Goal: Information Seeking & Learning: Learn about a topic

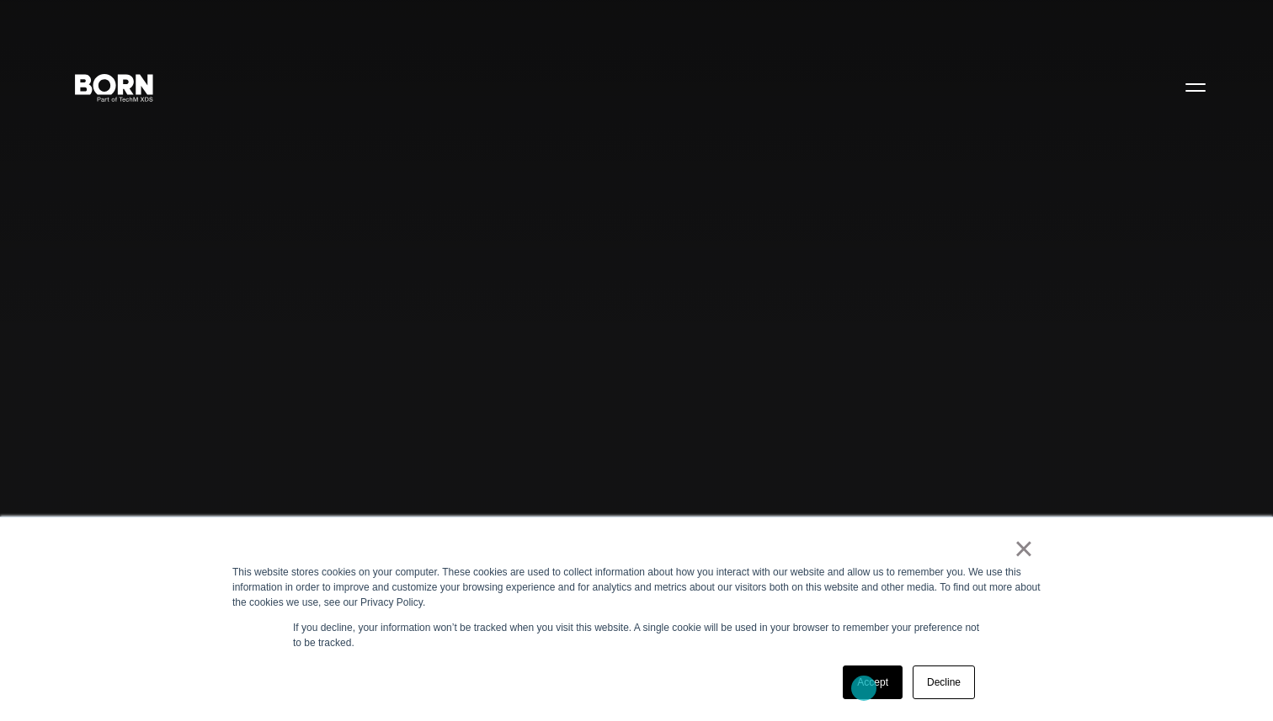
click at [864, 688] on link "Accept" at bounding box center [872, 683] width 60 height 34
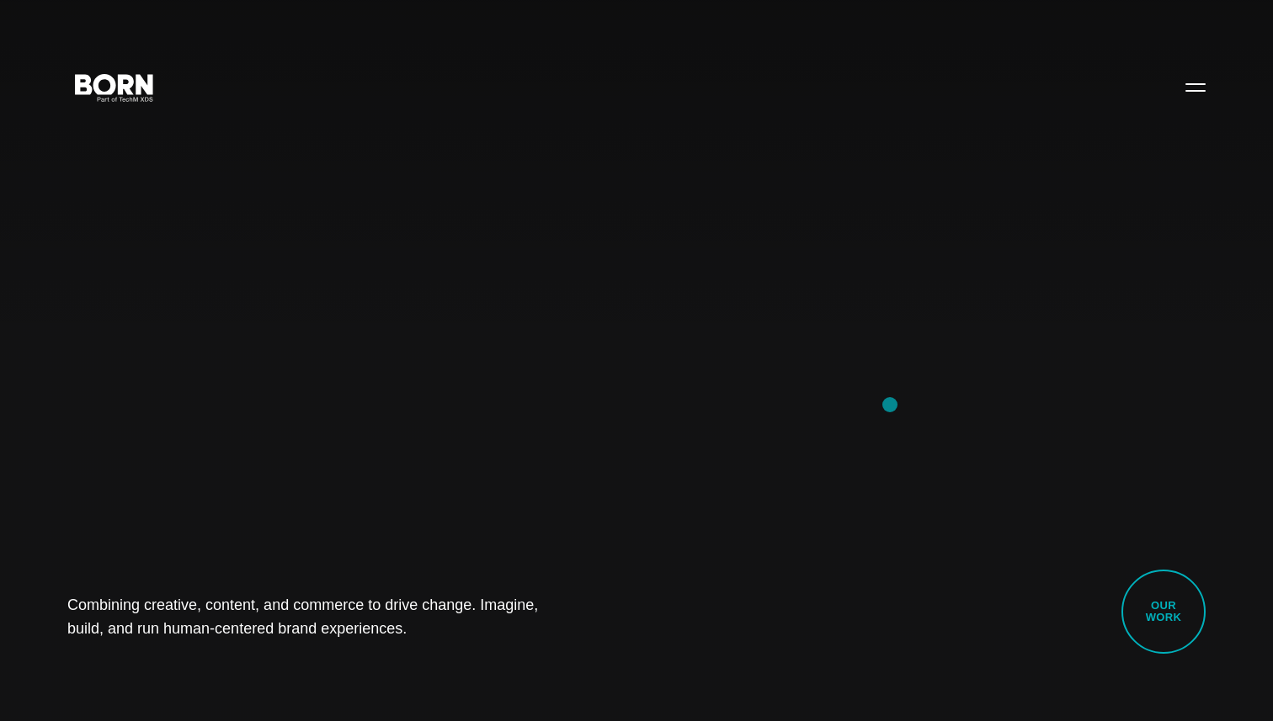
click at [890, 405] on div "Combining creative, content, and commerce to drive change. Imagine, build, and …" at bounding box center [636, 360] width 1273 height 721
click at [1194, 77] on button "Primary Menu" at bounding box center [1195, 86] width 40 height 35
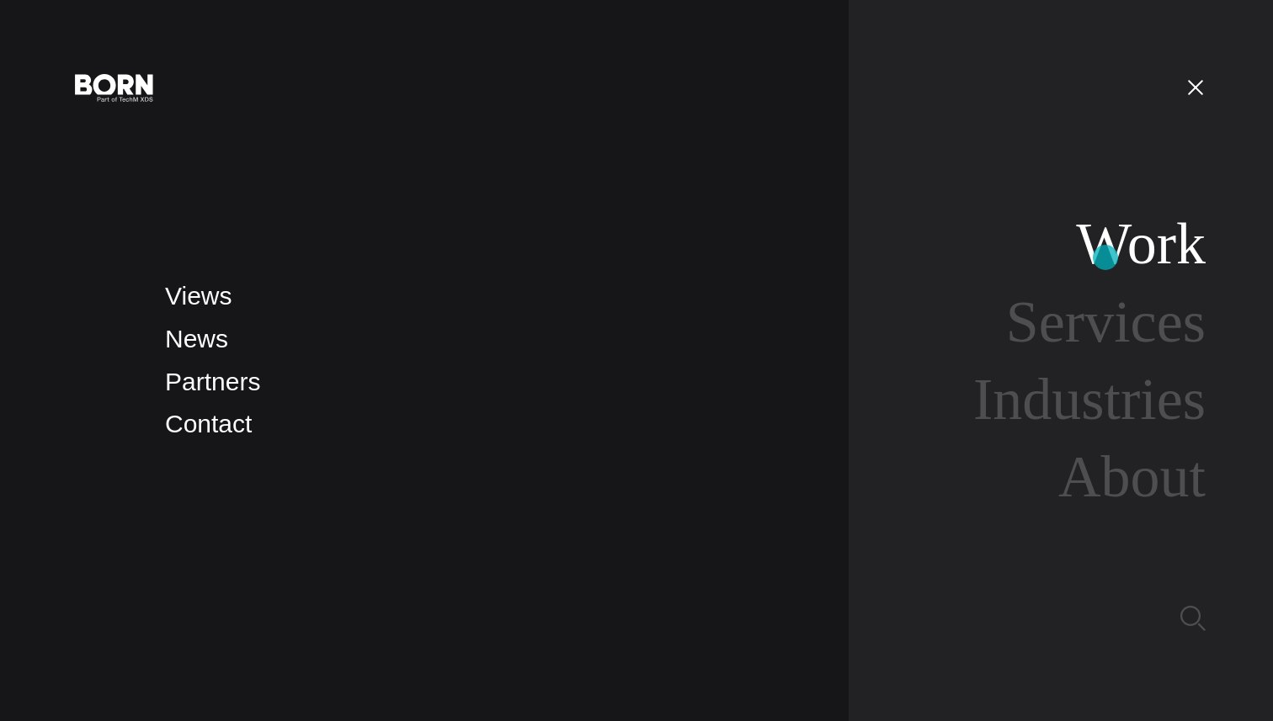
click at [1105, 258] on link "Work" at bounding box center [1141, 243] width 130 height 65
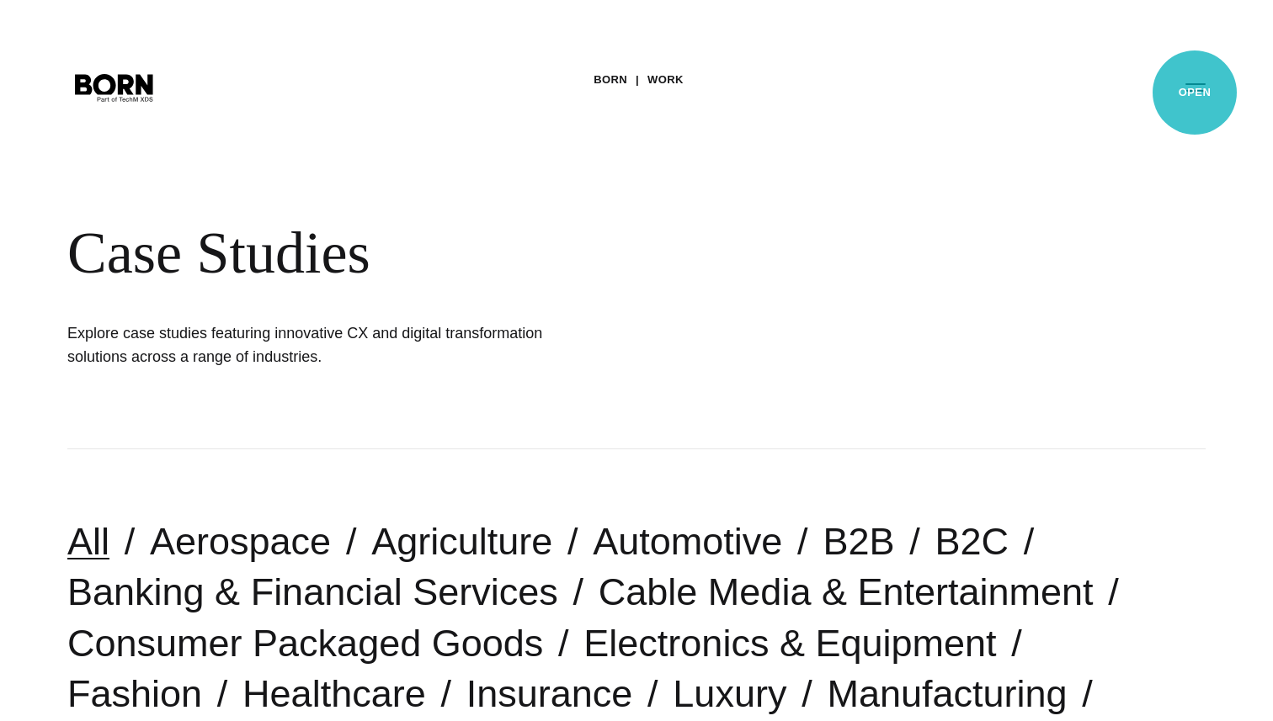
click at [1194, 93] on button "Primary Menu" at bounding box center [1195, 86] width 40 height 35
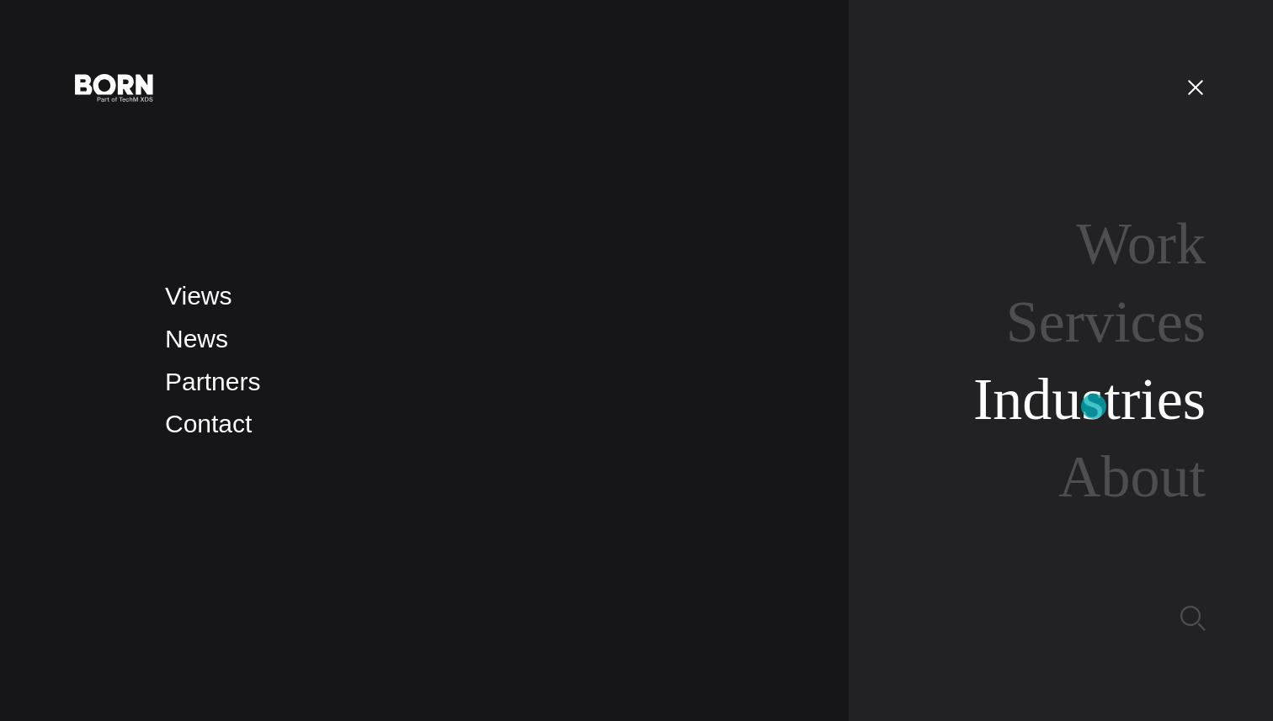
click at [1093, 407] on link "Industries" at bounding box center [1089, 399] width 232 height 65
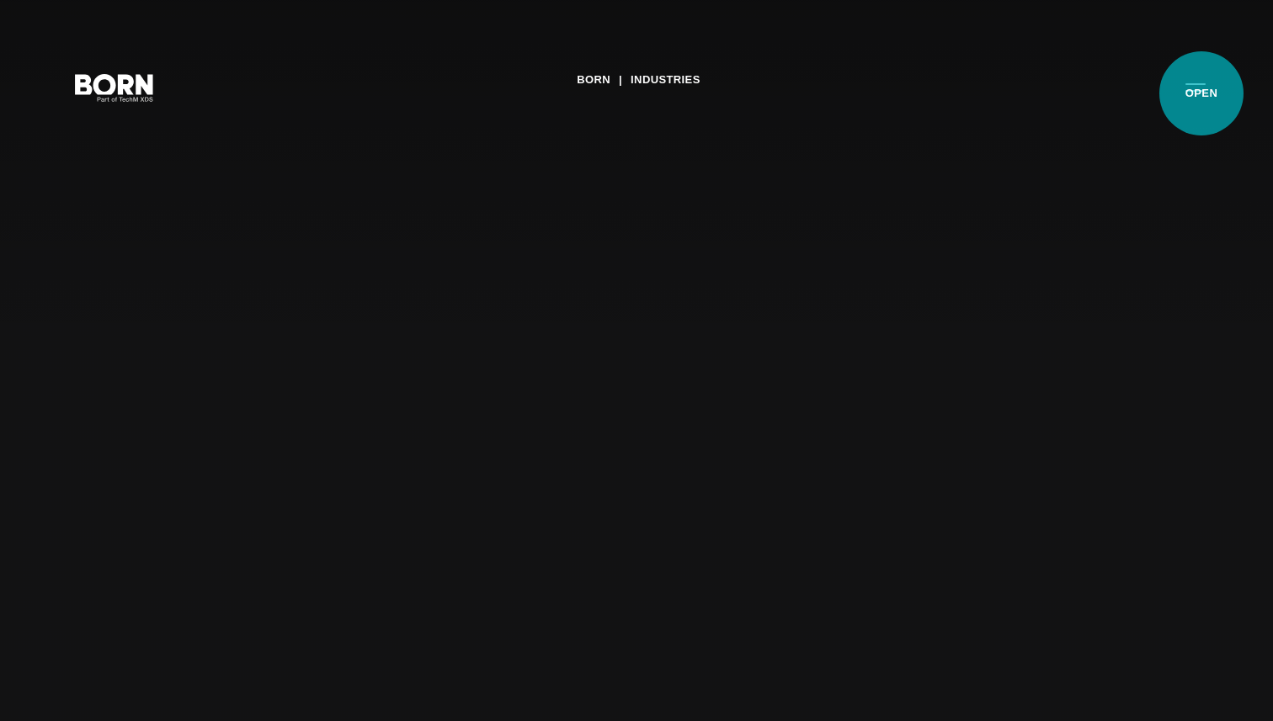
click at [1201, 94] on button "Primary Menu" at bounding box center [1195, 86] width 40 height 35
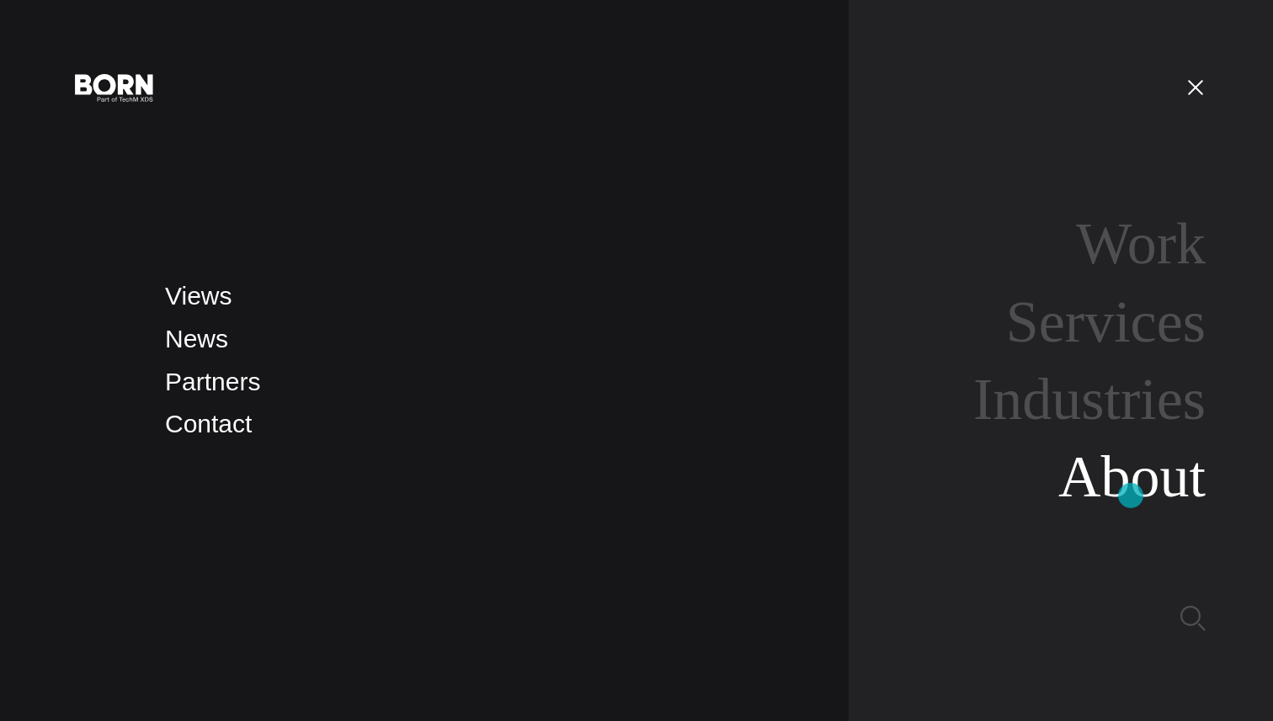
click at [1131, 482] on link "About" at bounding box center [1131, 476] width 147 height 65
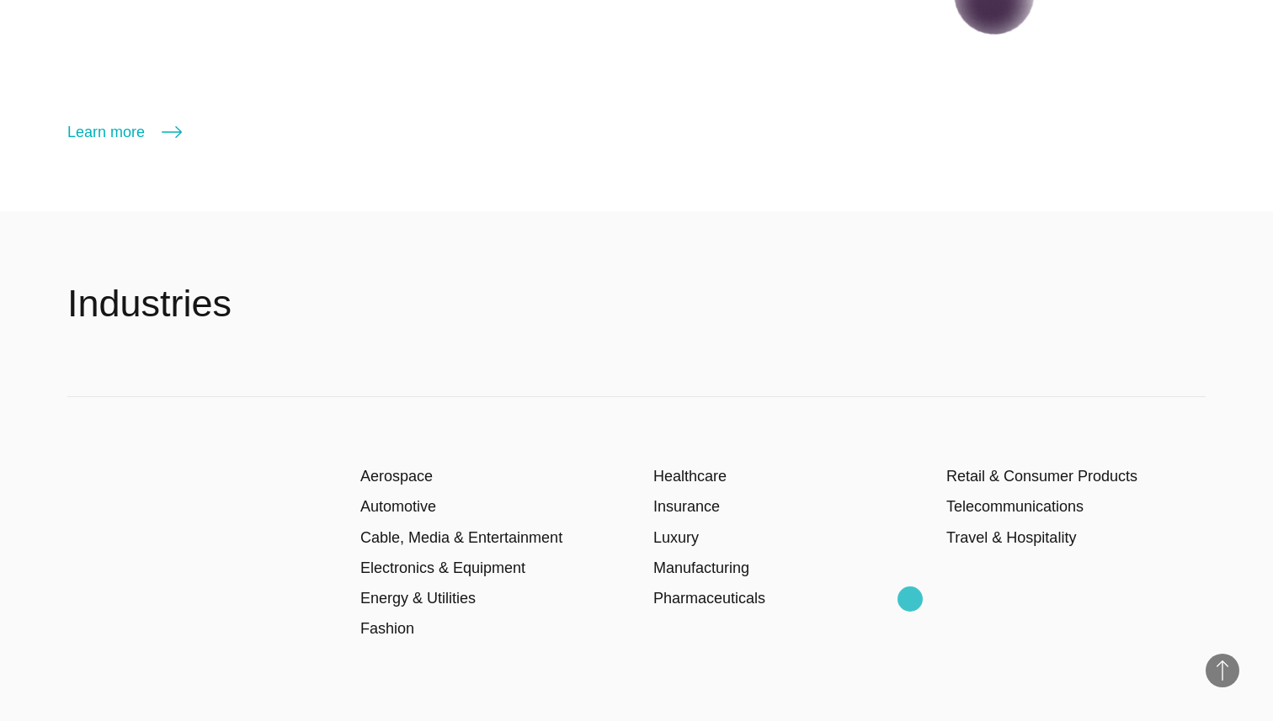
scroll to position [2675, 0]
click at [102, 122] on link "Learn more" at bounding box center [124, 132] width 114 height 24
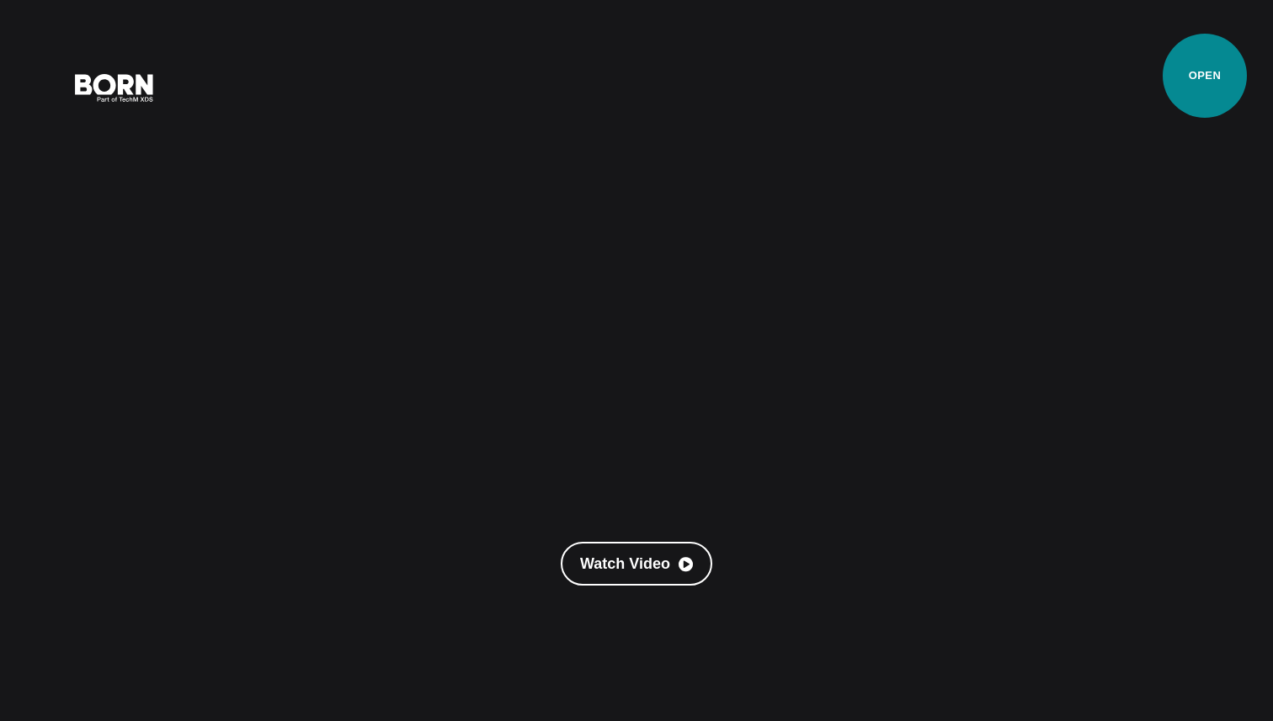
click at [1204, 77] on button "Primary Menu" at bounding box center [1195, 86] width 40 height 35
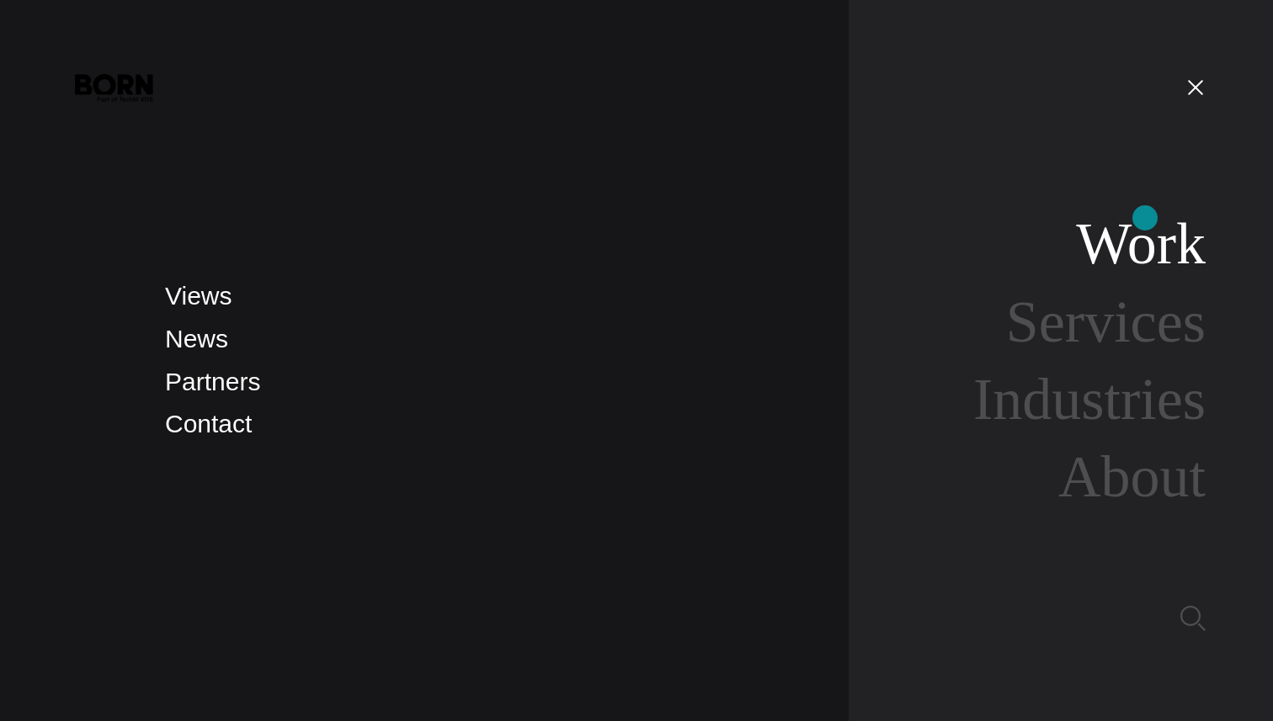
click at [1145, 218] on link "Work" at bounding box center [1141, 243] width 130 height 65
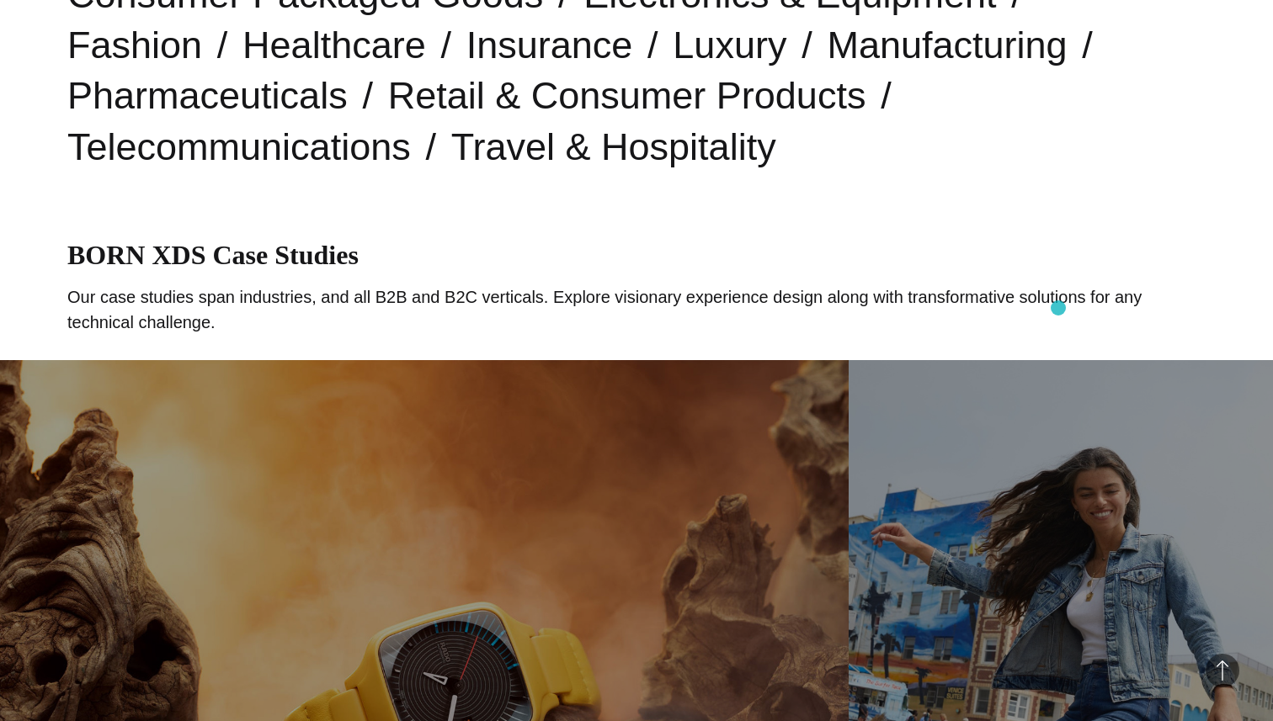
scroll to position [762, 0]
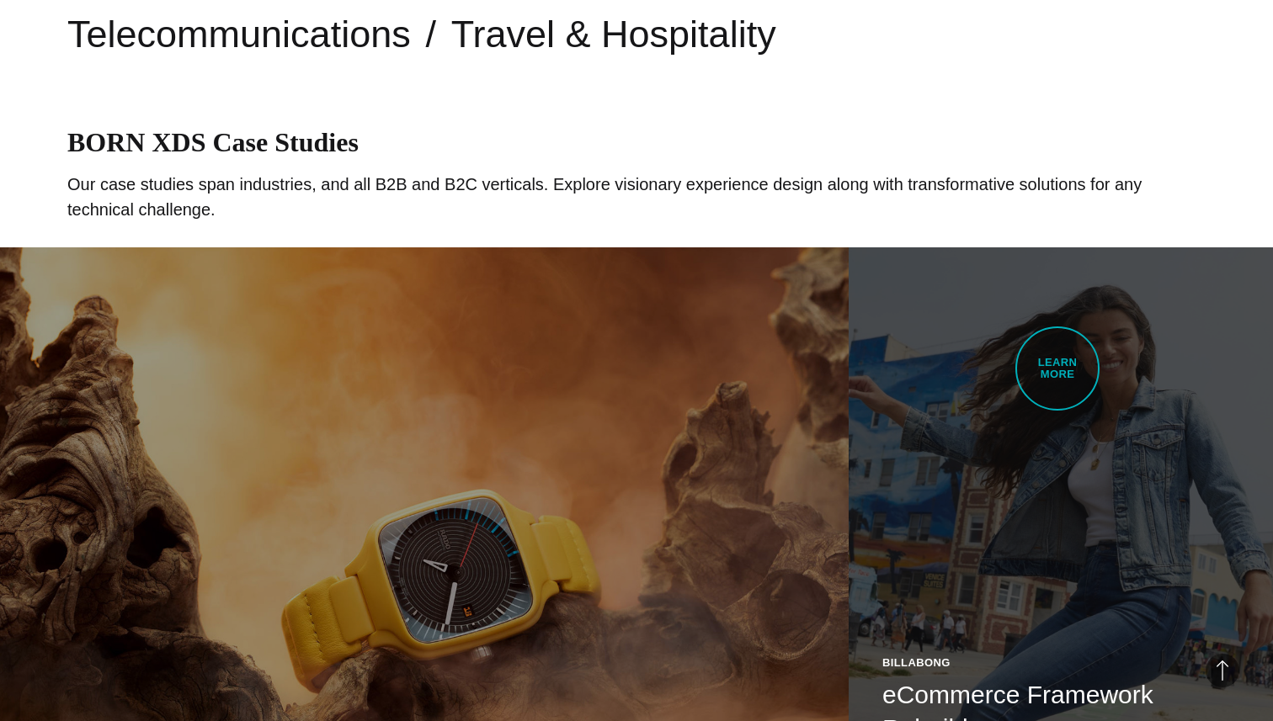
click at [1057, 370] on link "Billabong eCommerce Framework Rebuild Enhanced the shopping experience through …" at bounding box center [1060, 581] width 424 height 668
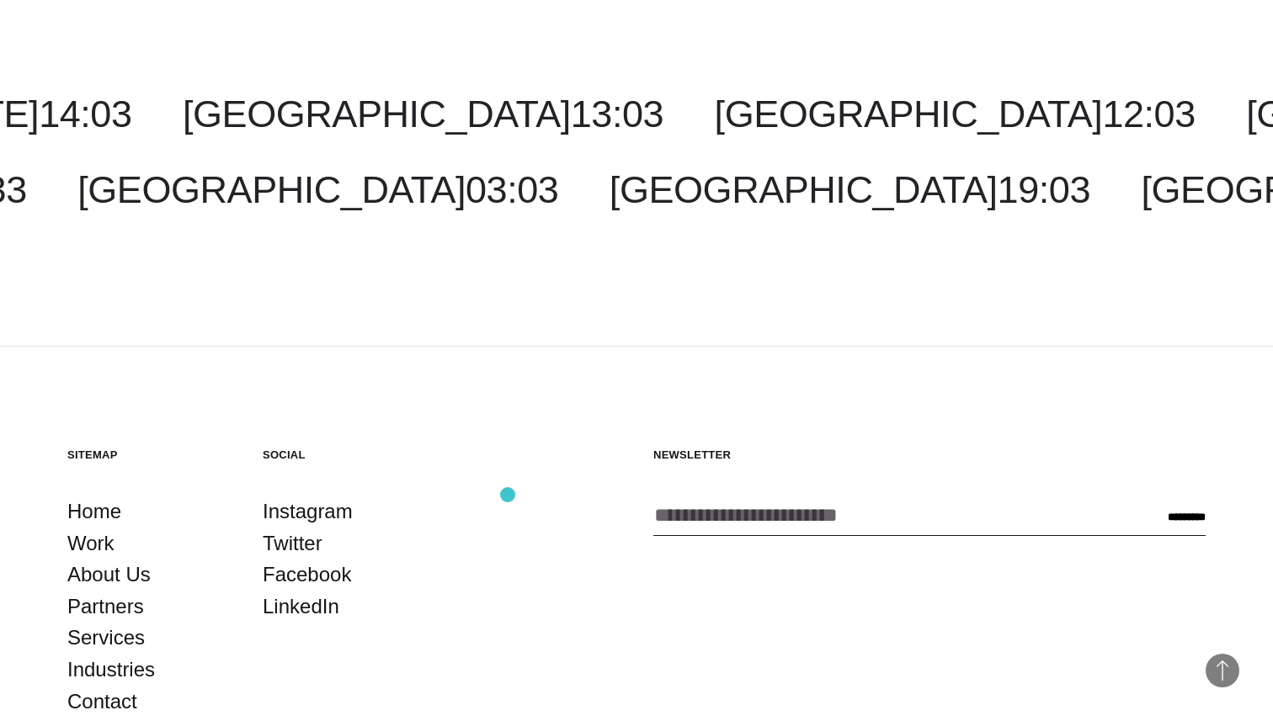
scroll to position [17121, 0]
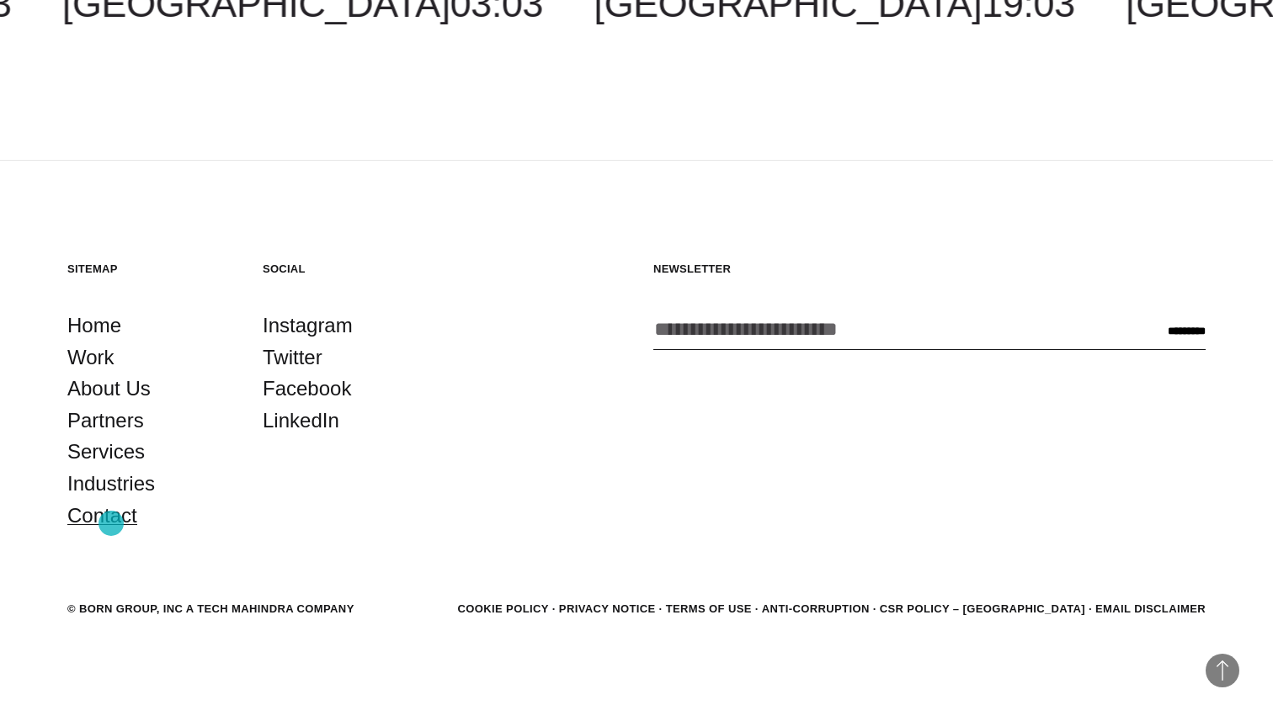
click at [111, 523] on link "Contact" at bounding box center [102, 516] width 70 height 32
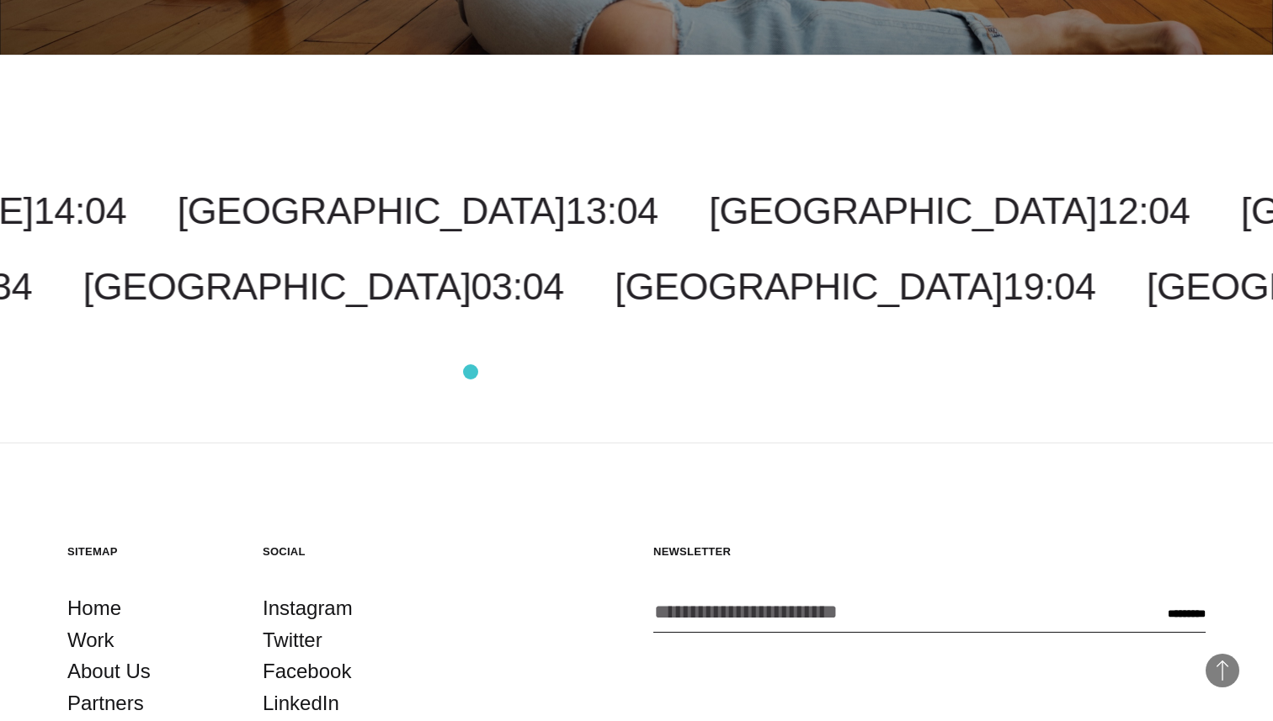
scroll to position [16766, 0]
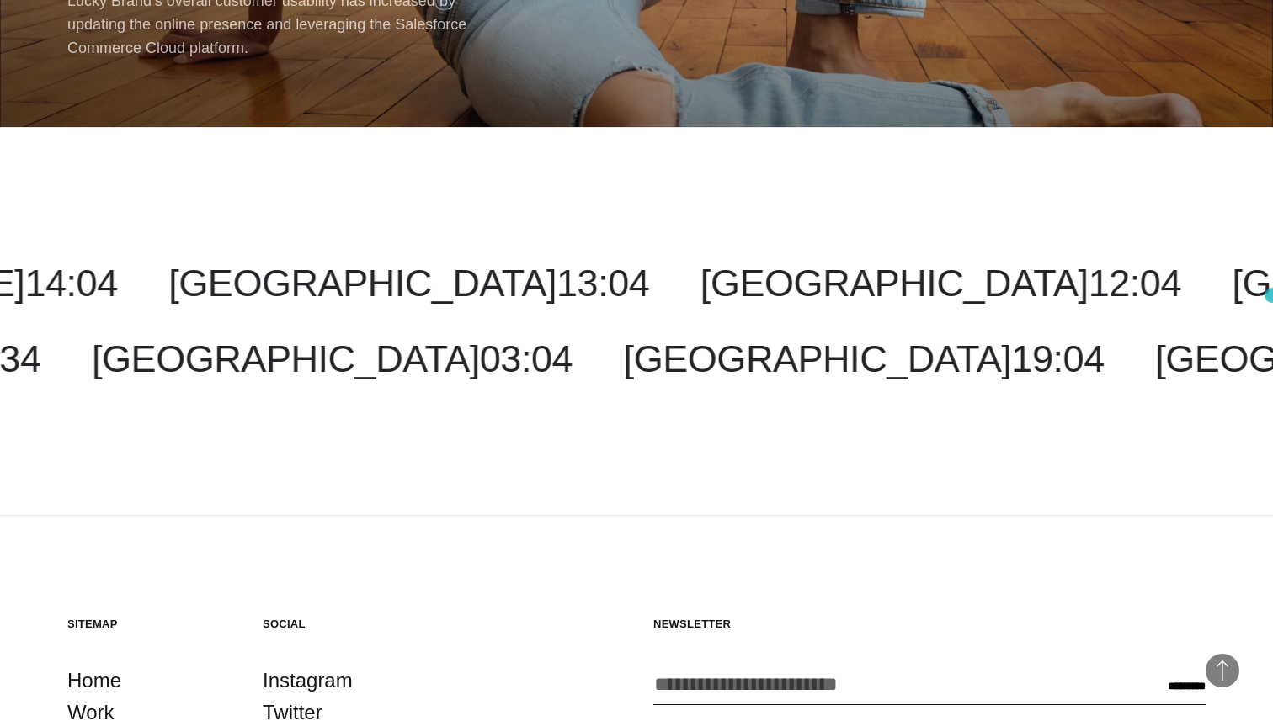
click at [1272, 295] on ul "[GEOGRAPHIC_DATA] 12:04 [GEOGRAPHIC_DATA] 02:04 [US_STATE] 14:04 [GEOGRAPHIC_DA…" at bounding box center [675, 283] width 1273 height 45
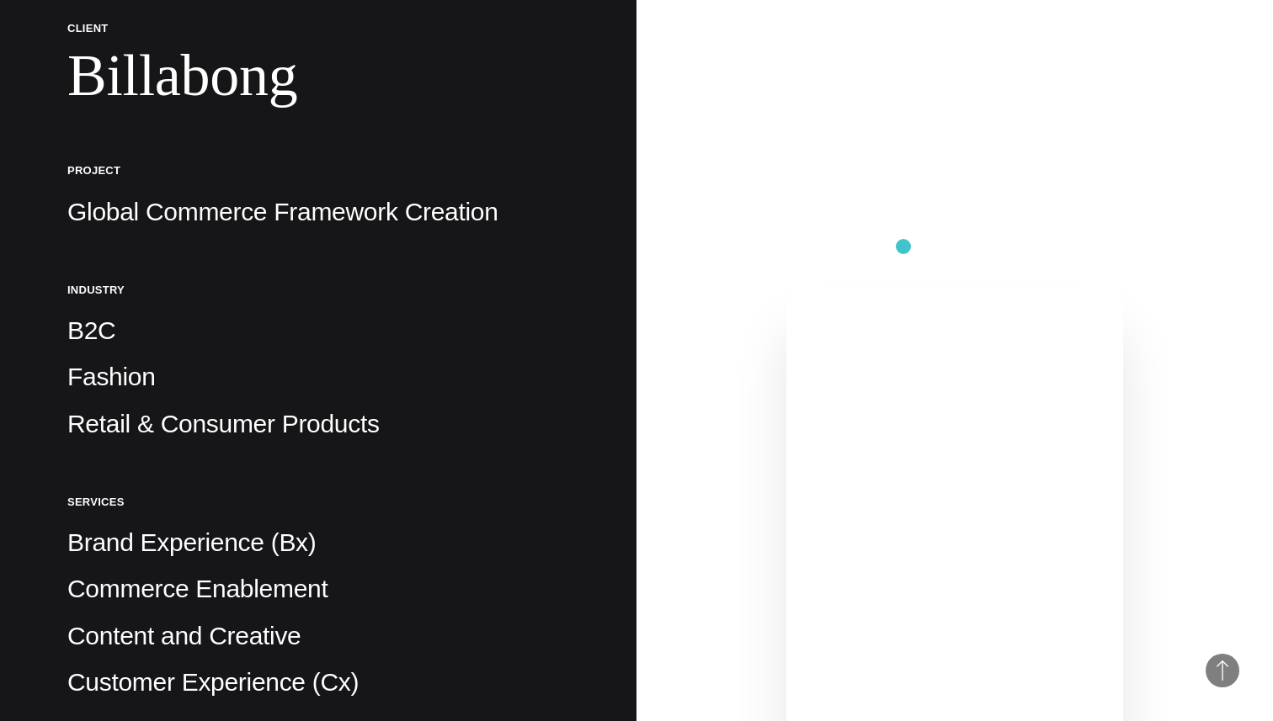
scroll to position [0, 0]
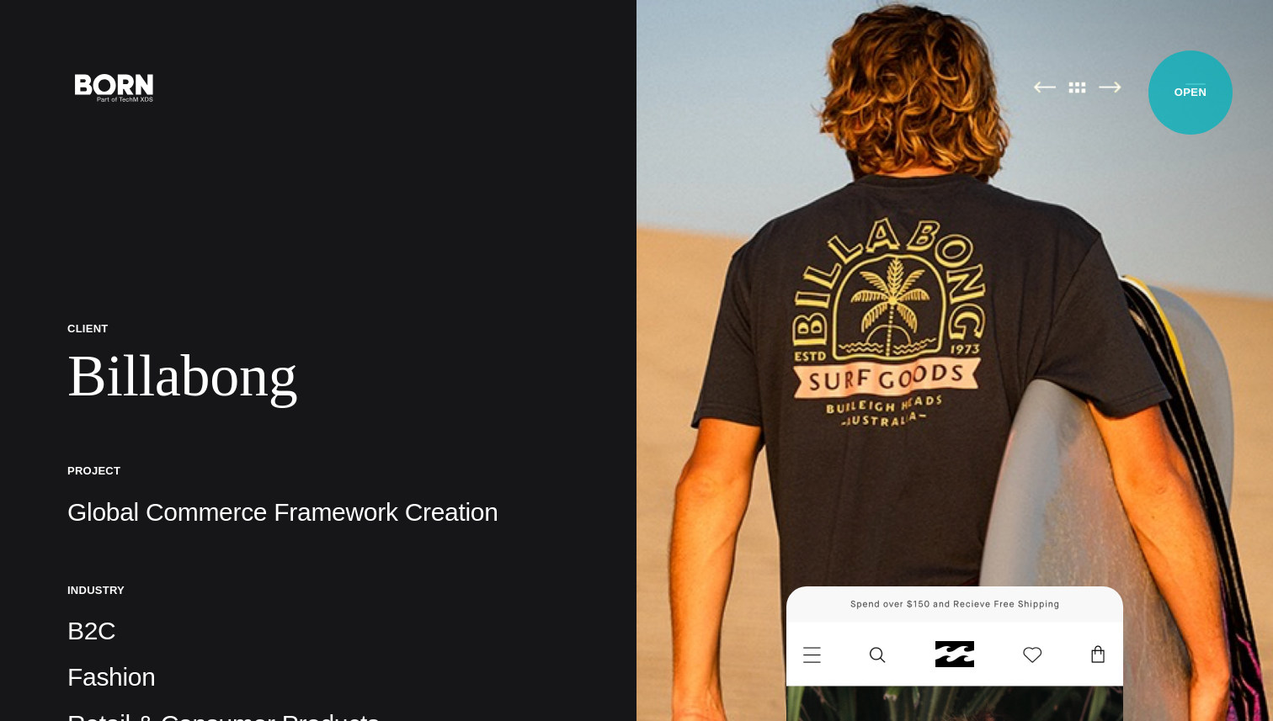
click at [1198, 97] on button "Primary Menu" at bounding box center [1195, 86] width 40 height 35
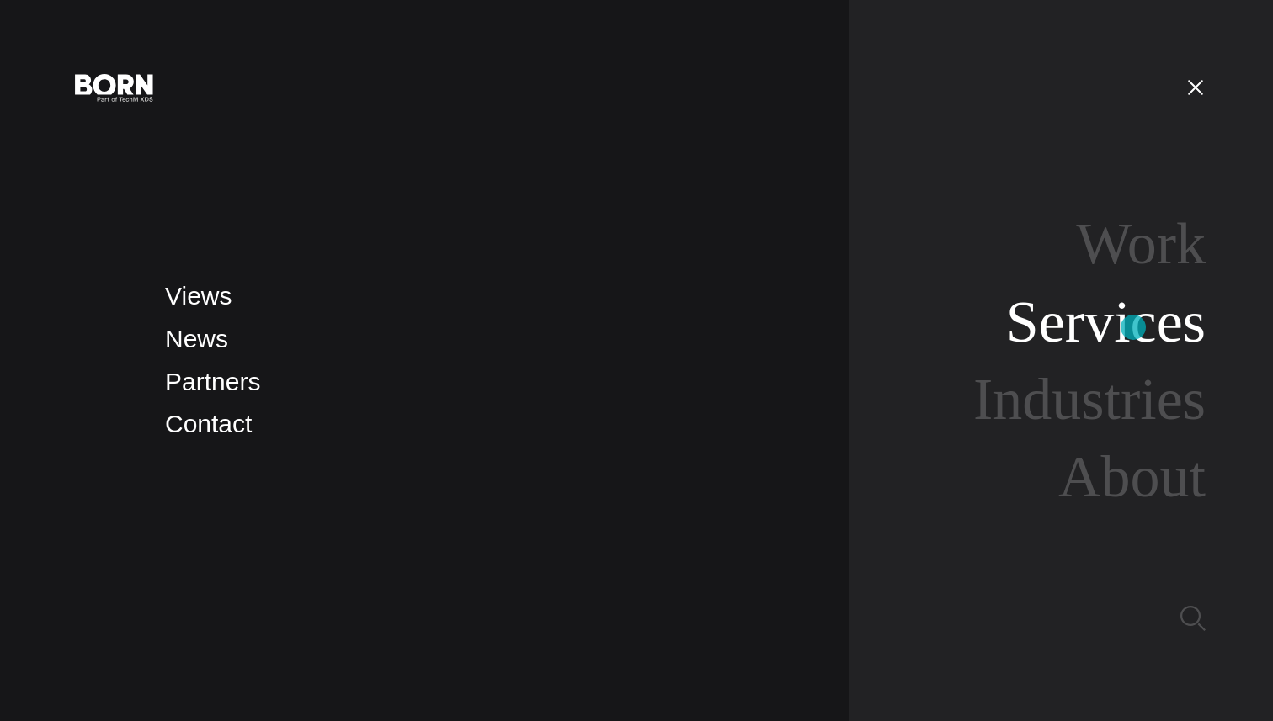
click at [1133, 327] on link "Services" at bounding box center [1105, 322] width 199 height 65
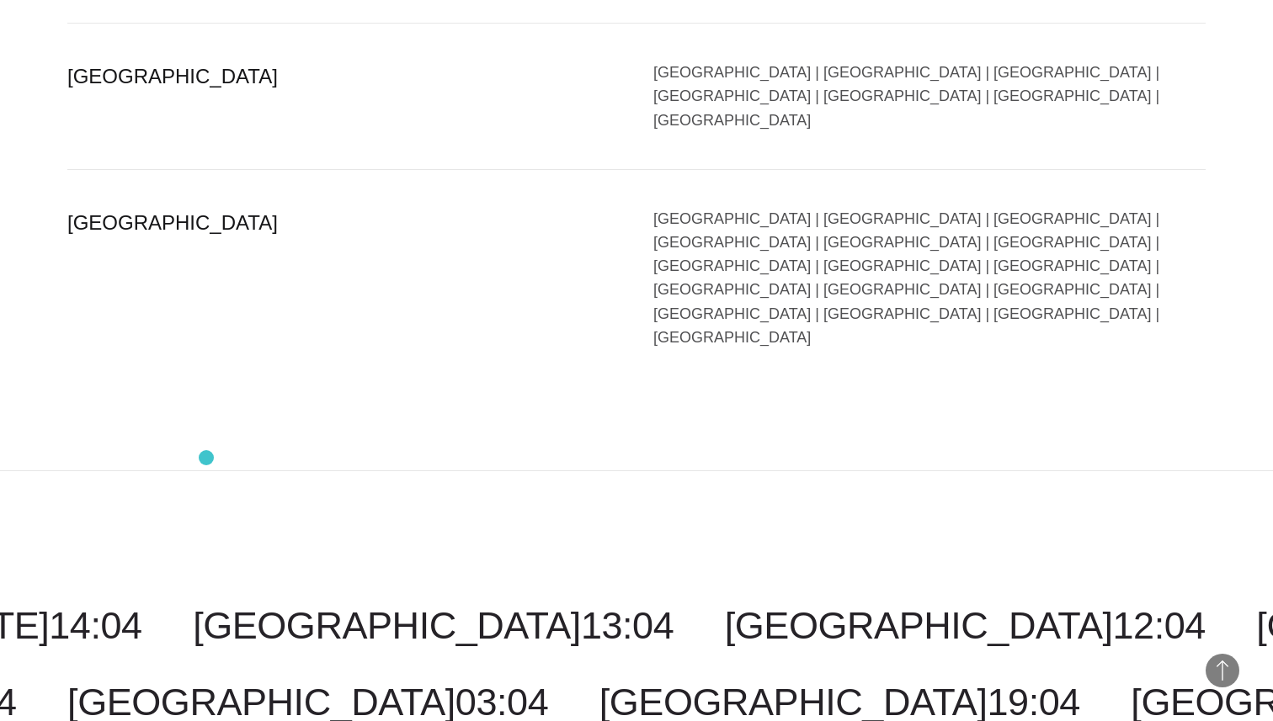
scroll to position [3696, 0]
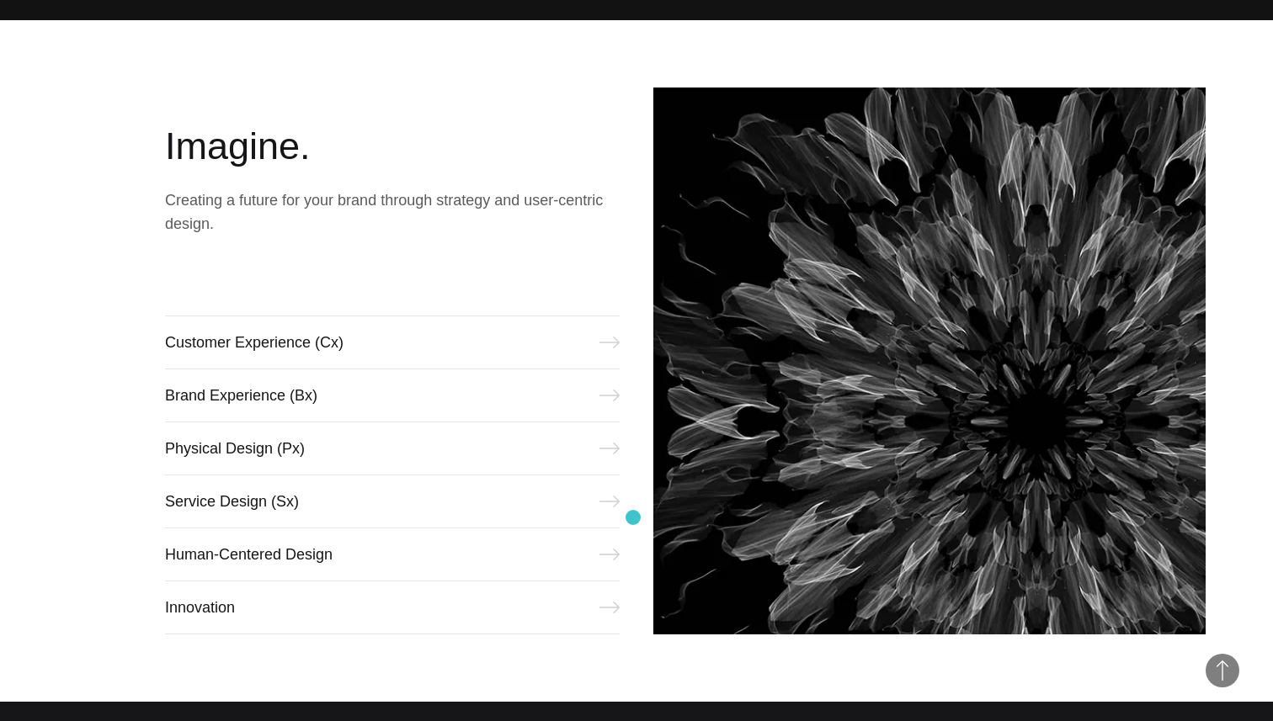
scroll to position [688, 0]
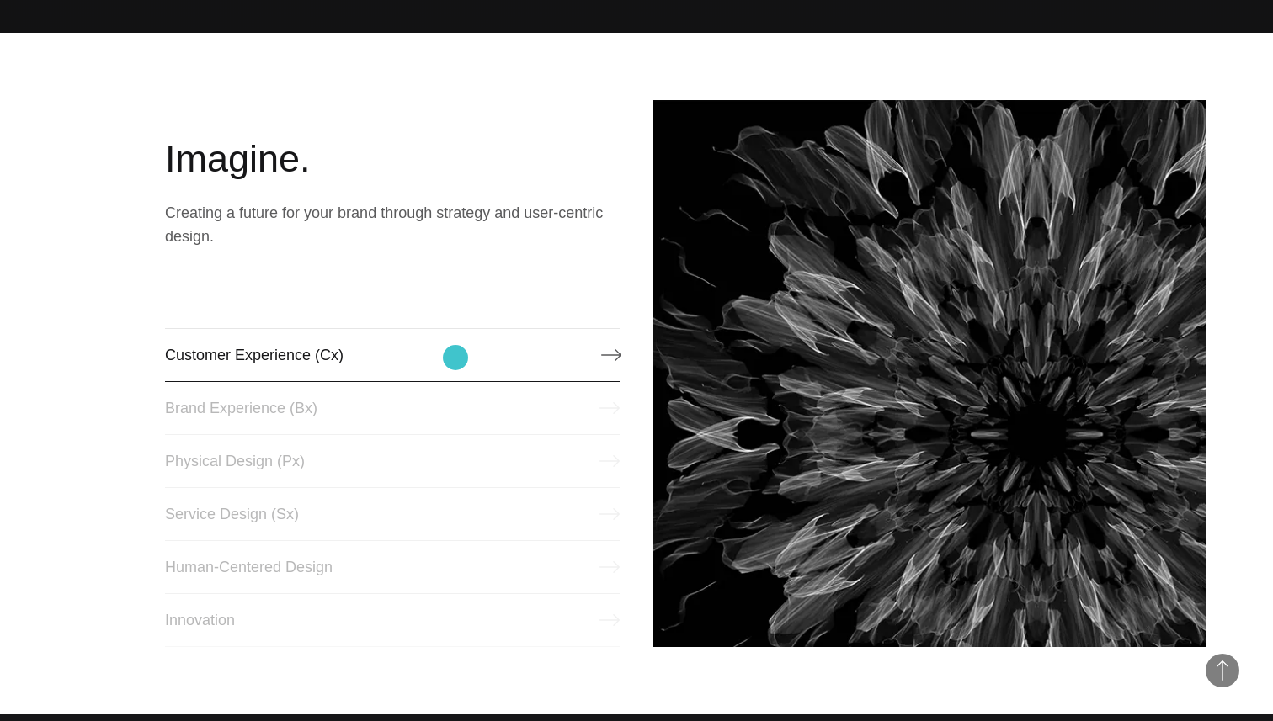
click at [455, 358] on link "Customer Experience (Cx)" at bounding box center [392, 355] width 454 height 54
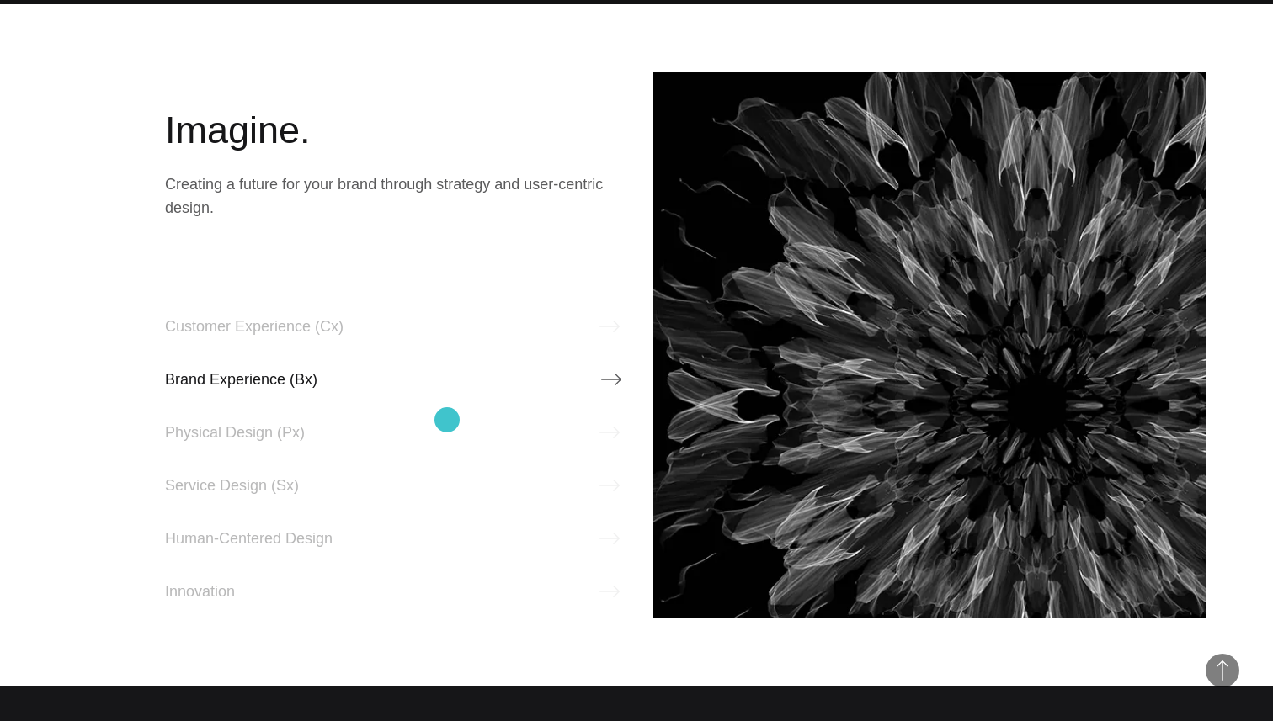
scroll to position [729, 0]
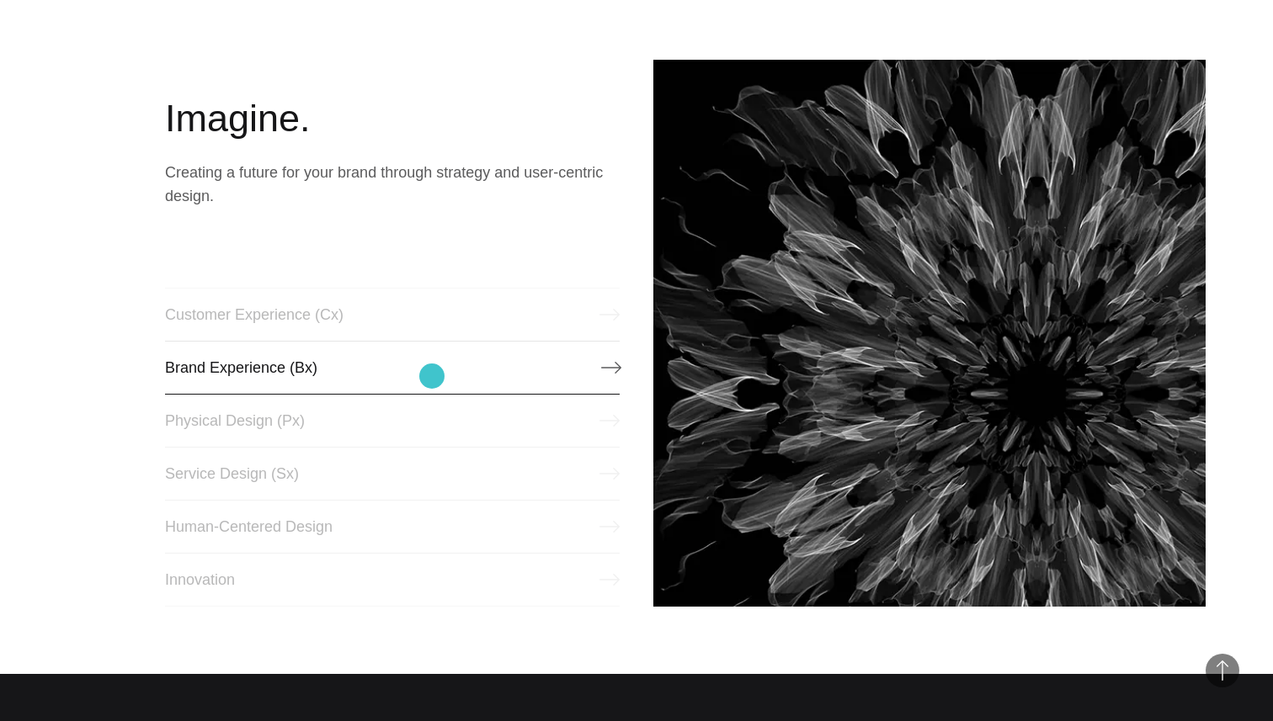
click at [432, 377] on link "Brand Experience (Bx)" at bounding box center [392, 368] width 454 height 54
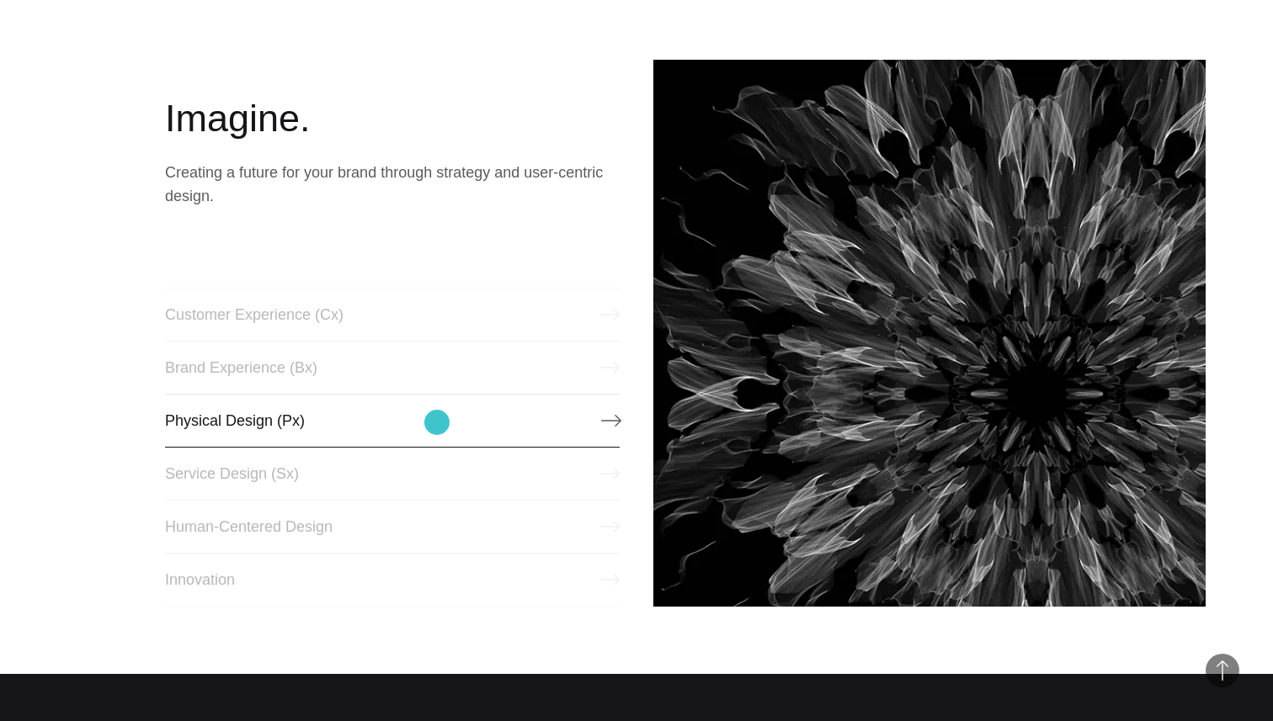
click at [437, 422] on link "Physical Design (Px)" at bounding box center [392, 421] width 454 height 54
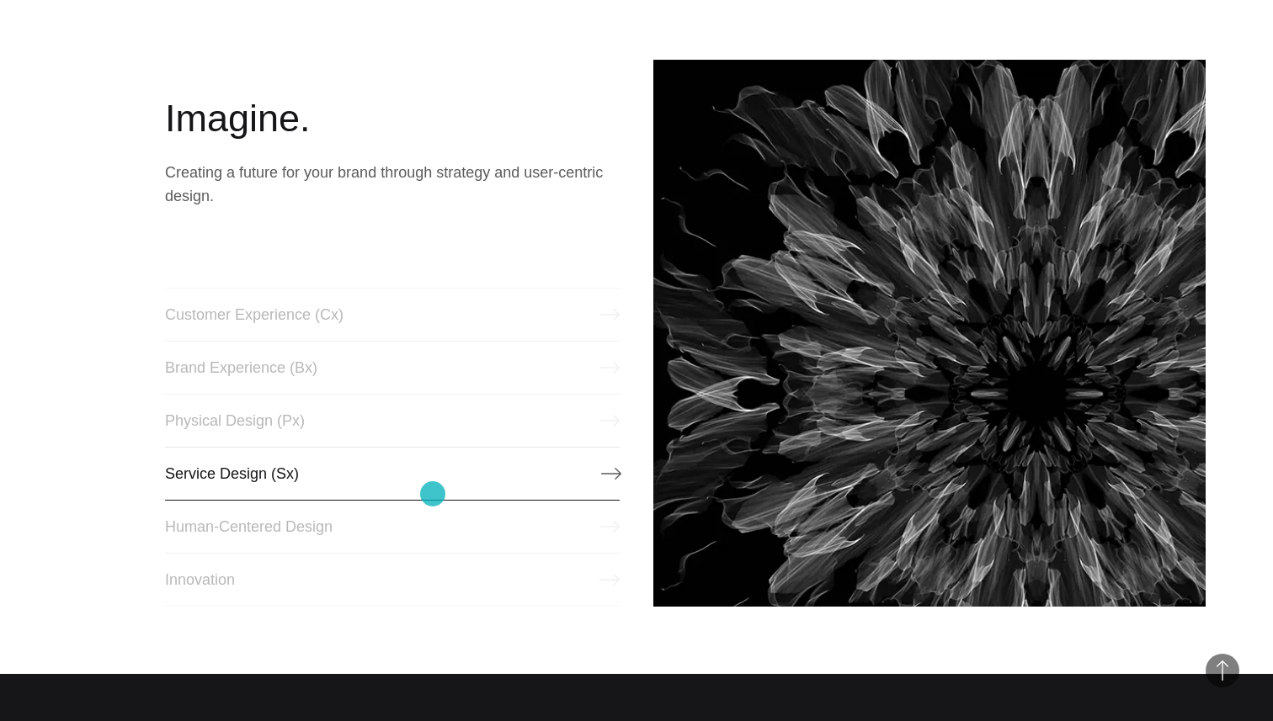
click at [435, 496] on link "Service Design (Sx)" at bounding box center [392, 474] width 454 height 54
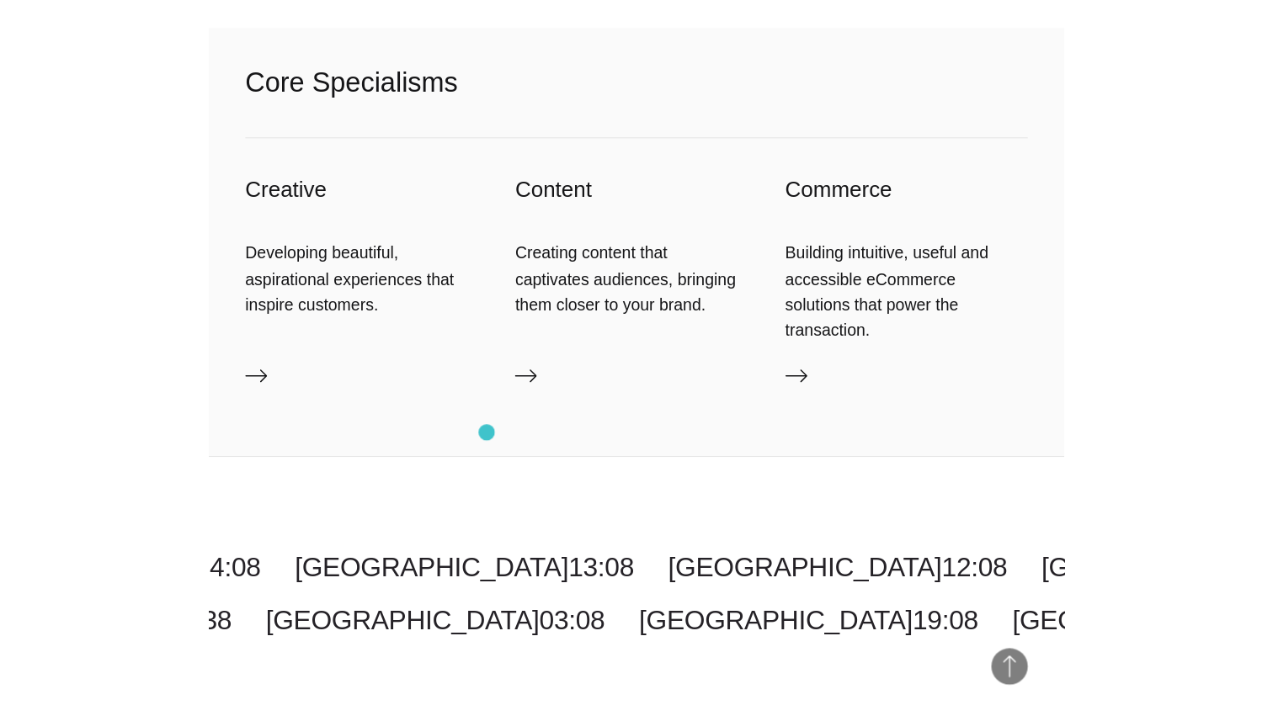
scroll to position [2680, 0]
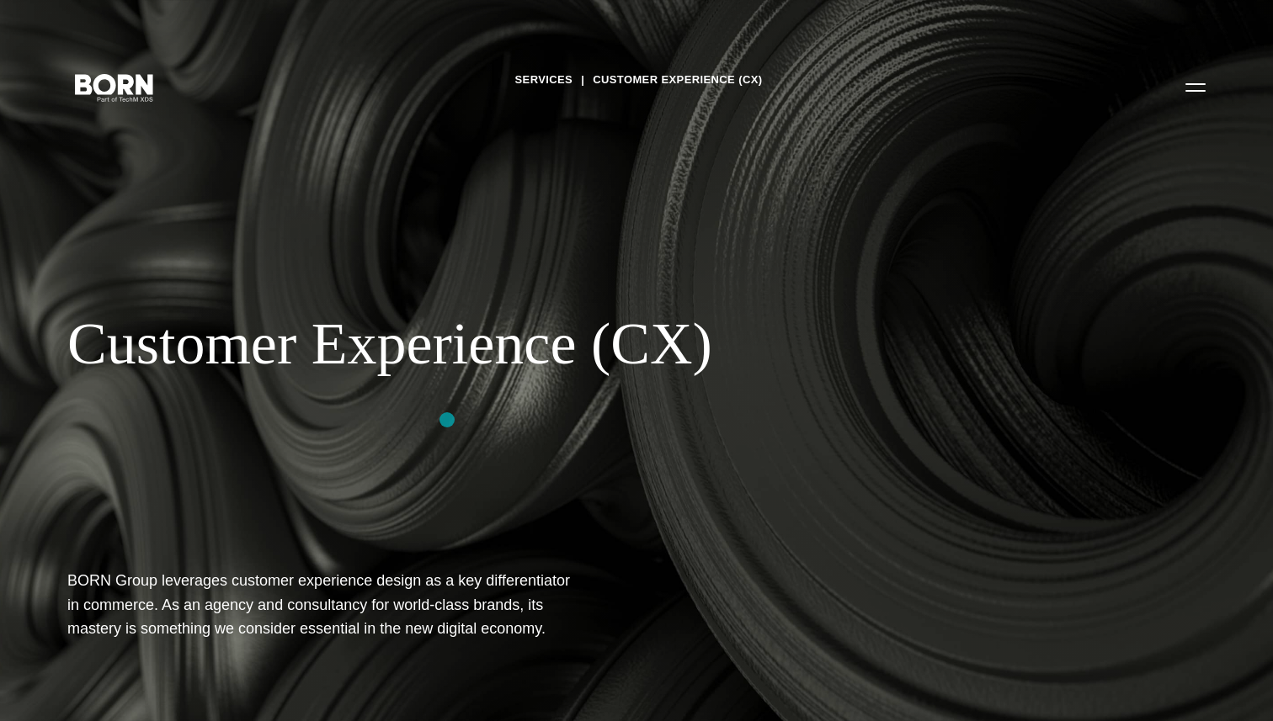
scroll to position [1, 0]
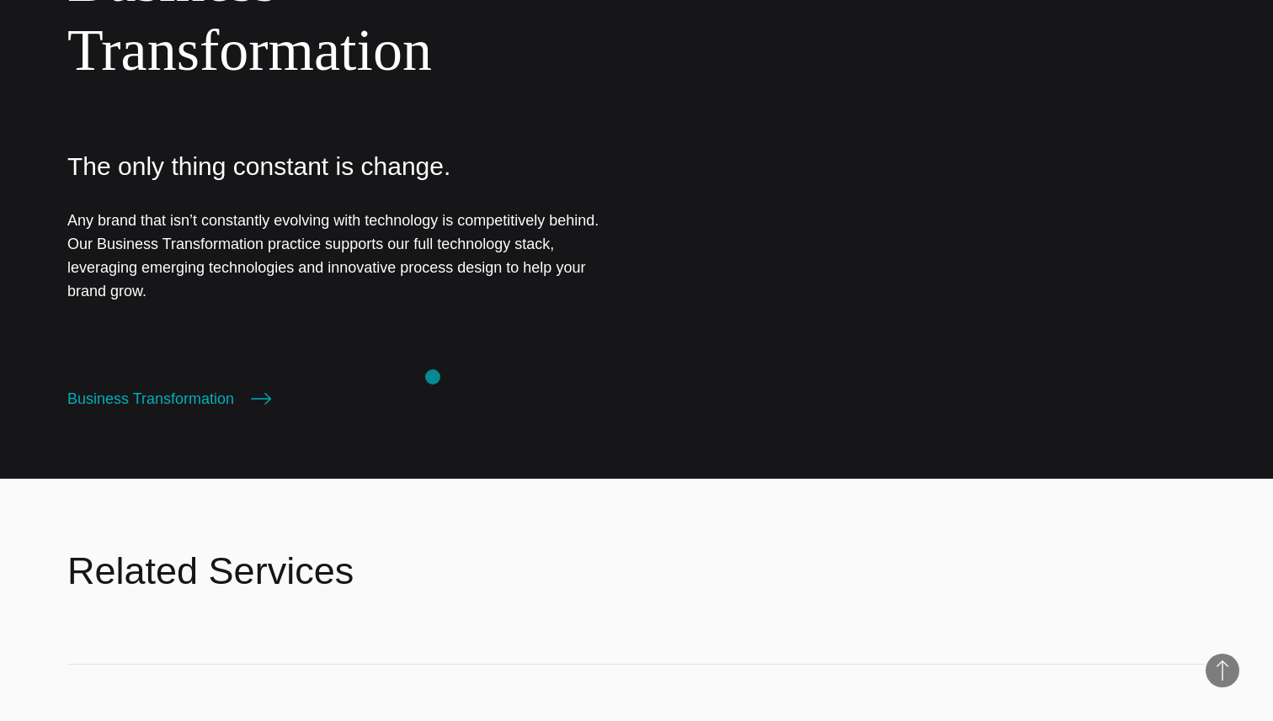
scroll to position [2150, 0]
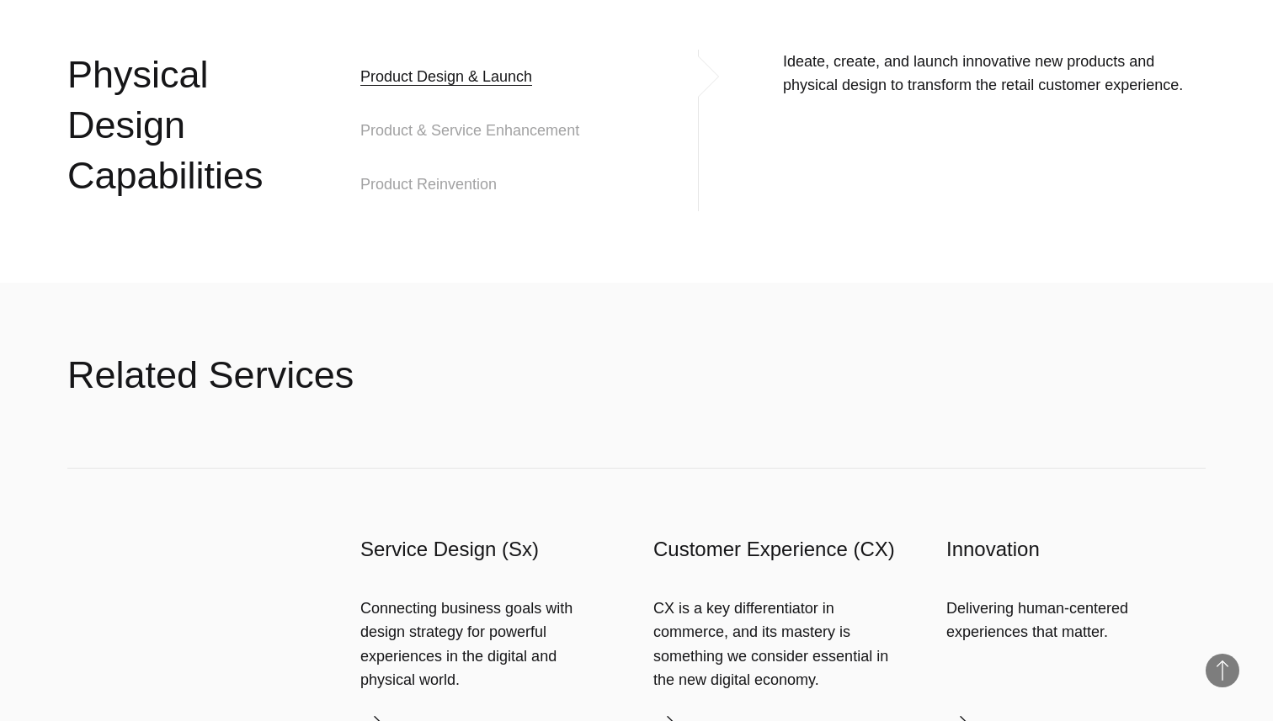
scroll to position [1925, 0]
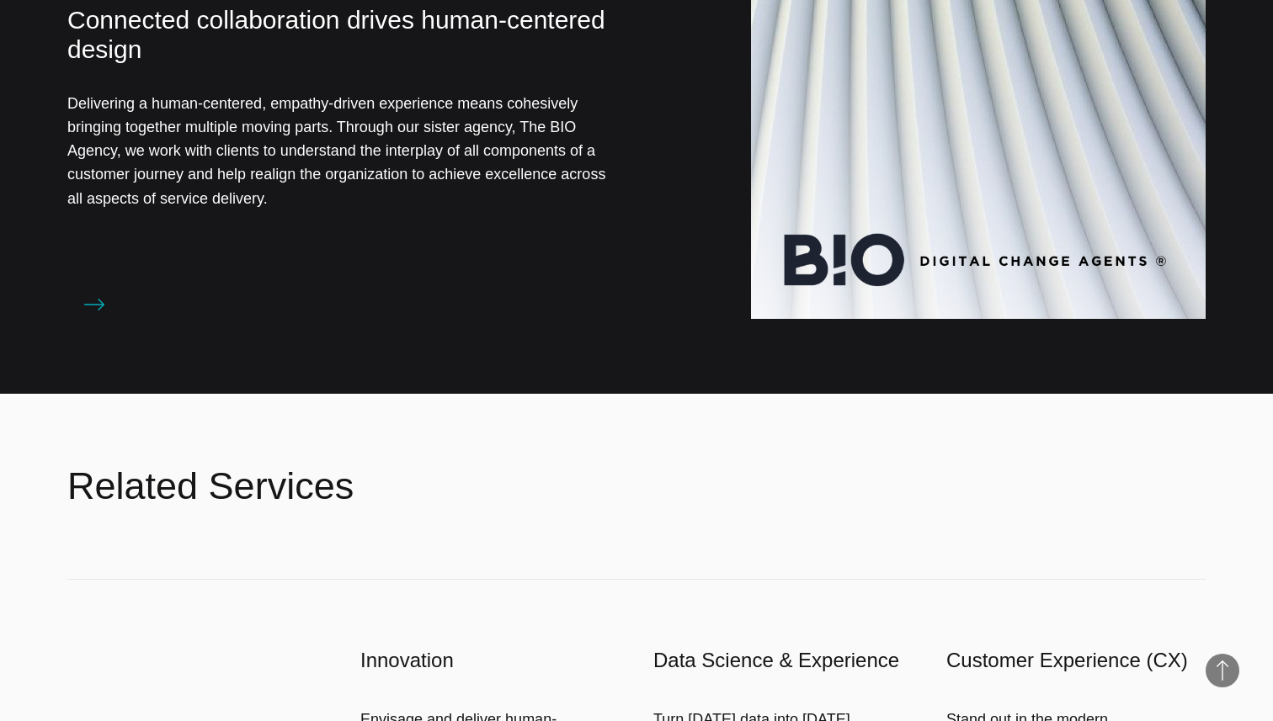
scroll to position [1404, 0]
